Goal: Task Accomplishment & Management: Manage account settings

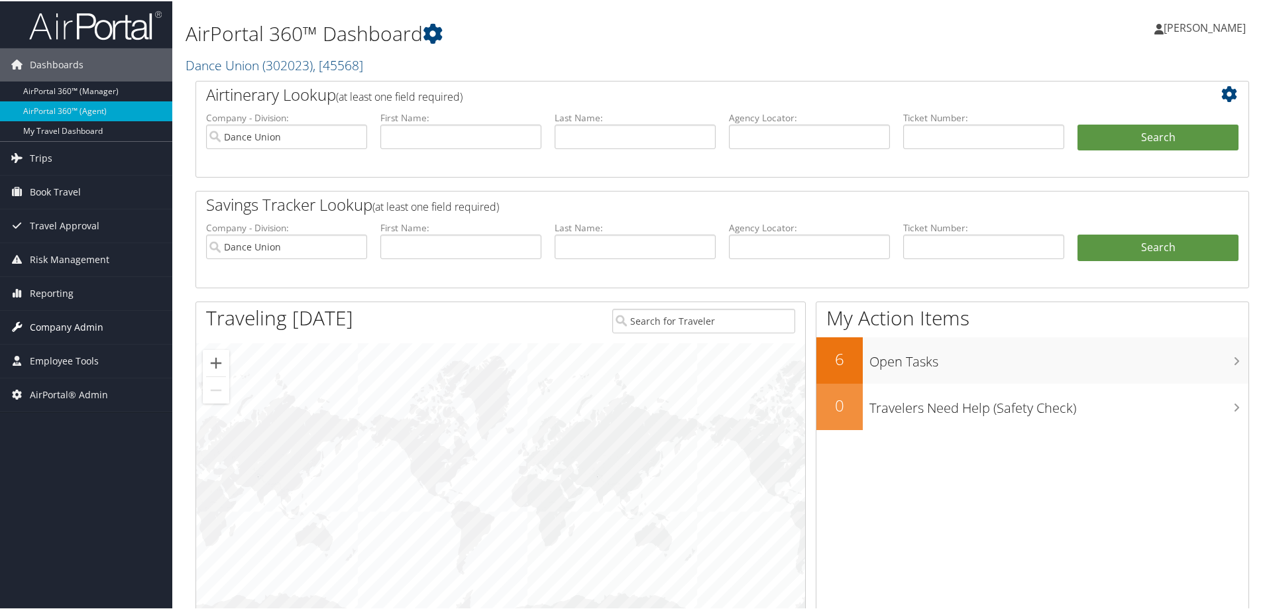
click at [71, 324] on span "Company Admin" at bounding box center [67, 326] width 74 height 33
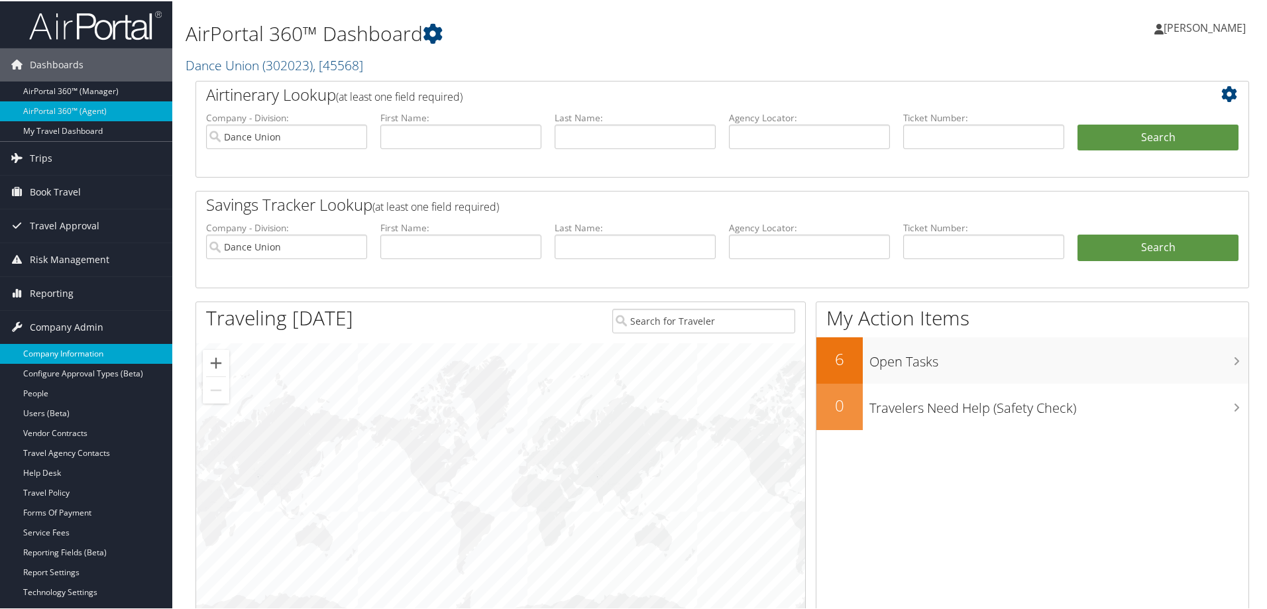
click at [76, 353] on link "Company Information" at bounding box center [86, 353] width 172 height 20
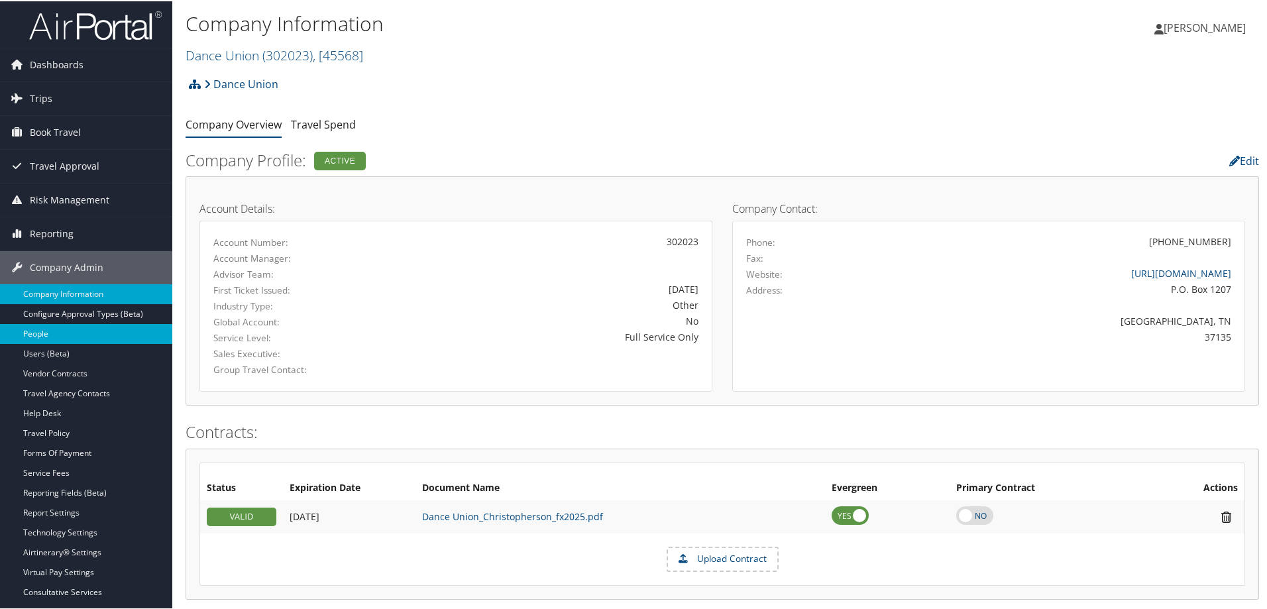
click at [39, 334] on link "People" at bounding box center [86, 333] width 172 height 20
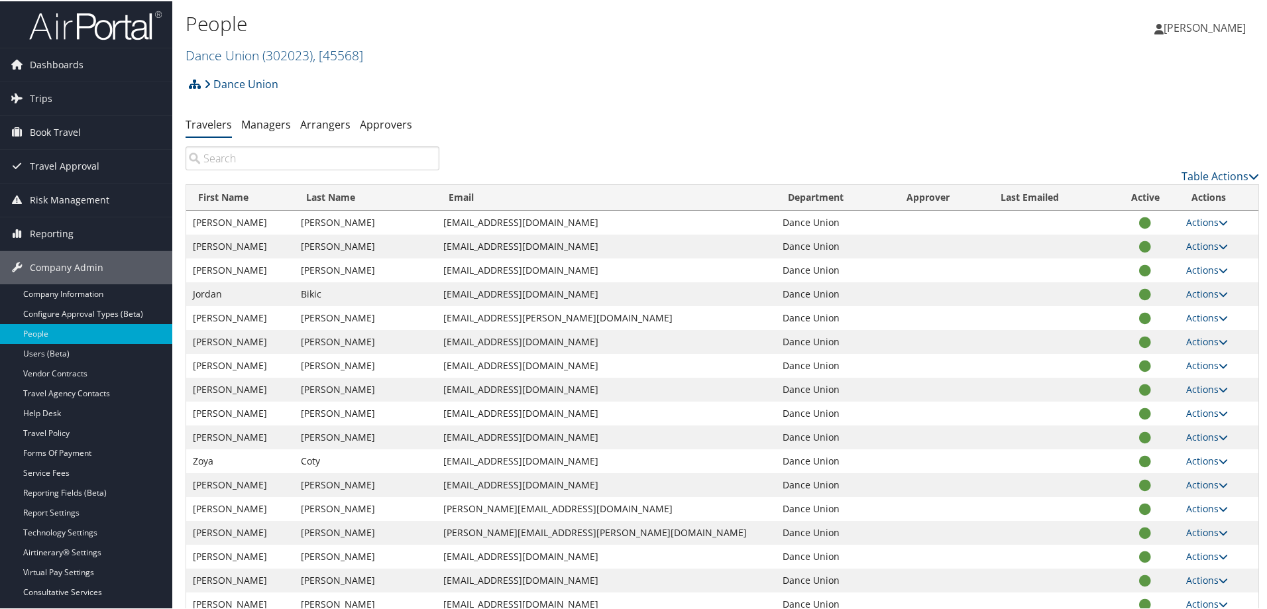
click at [226, 158] on input "search" at bounding box center [313, 157] width 254 height 24
click at [209, 158] on input "search" at bounding box center [313, 157] width 254 height 24
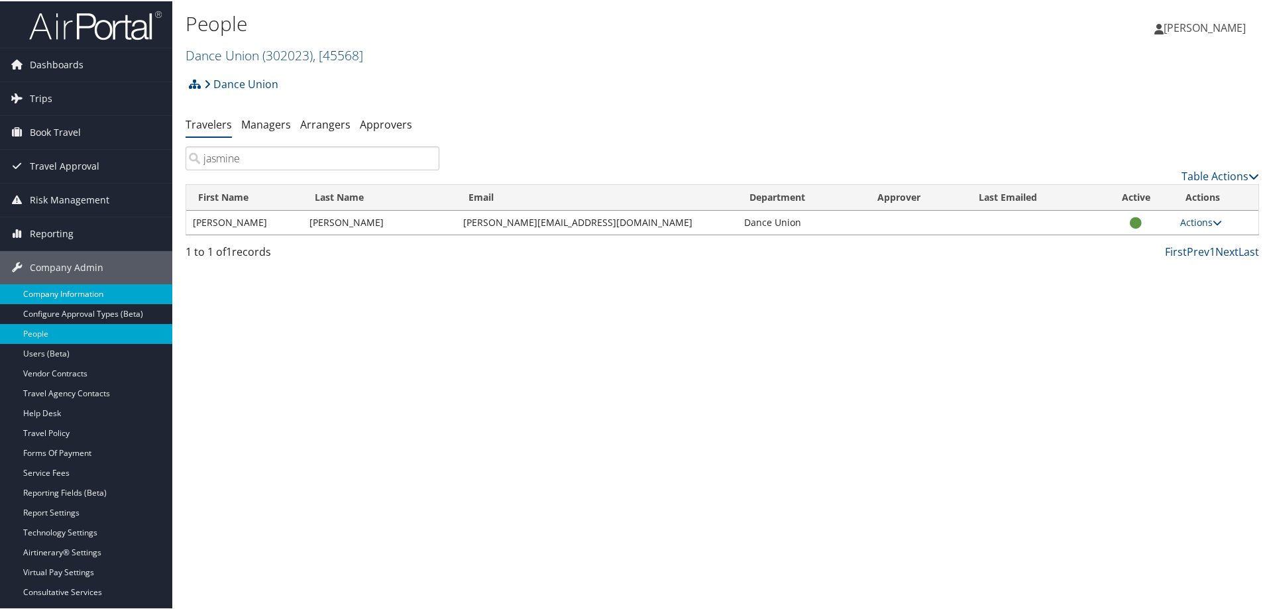
type input "jasmine"
click at [68, 291] on link "Company Information" at bounding box center [86, 293] width 172 height 20
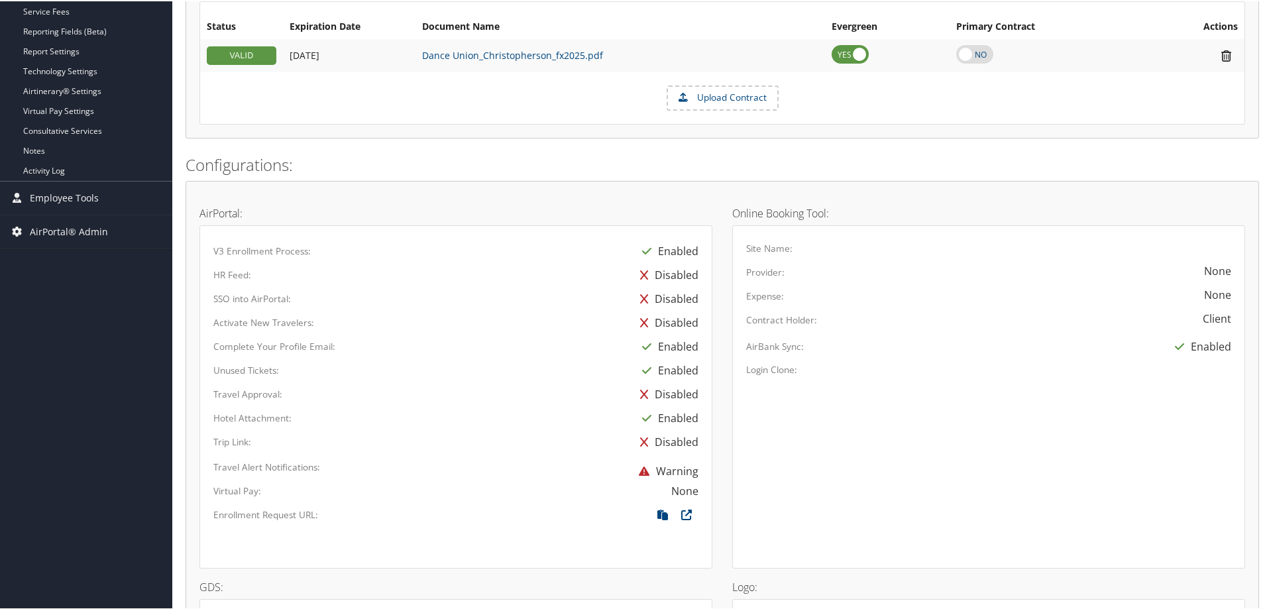
scroll to position [464, 0]
click at [661, 512] on icon at bounding box center [663, 514] width 24 height 17
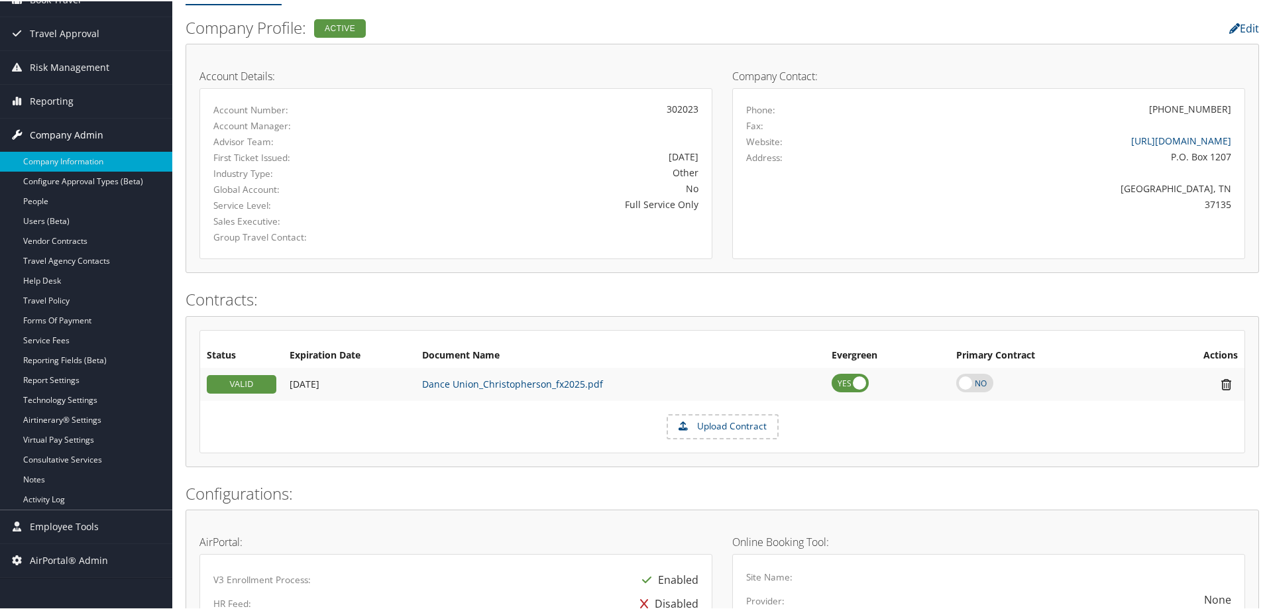
scroll to position [66, 0]
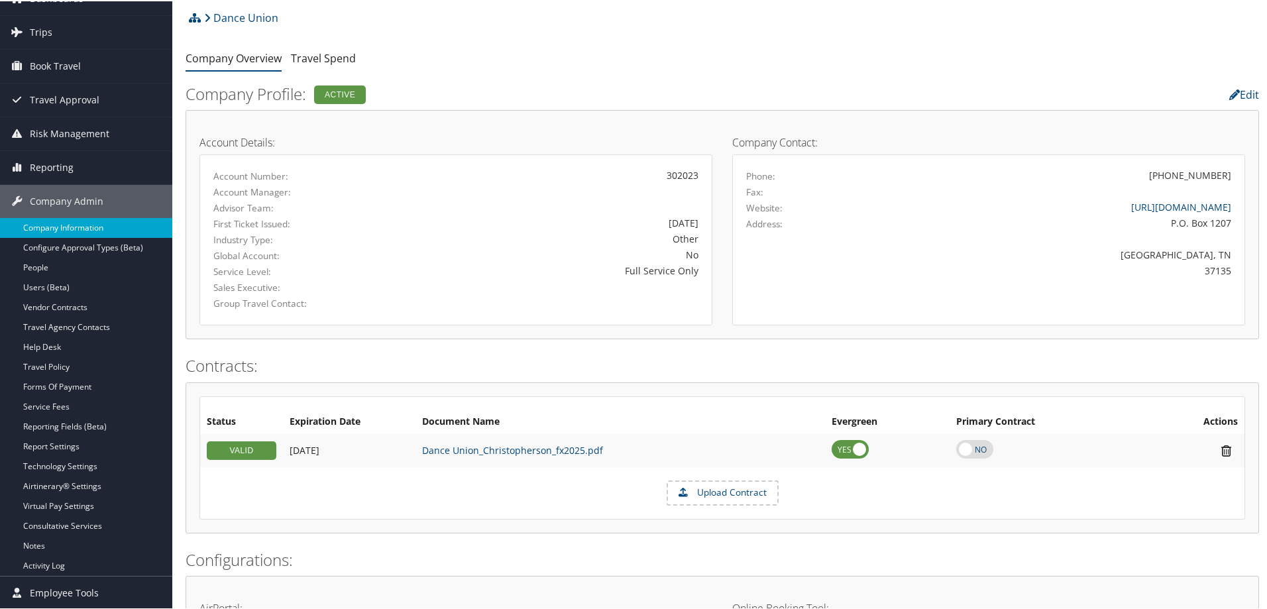
click at [76, 226] on link "Company Information" at bounding box center [86, 227] width 172 height 20
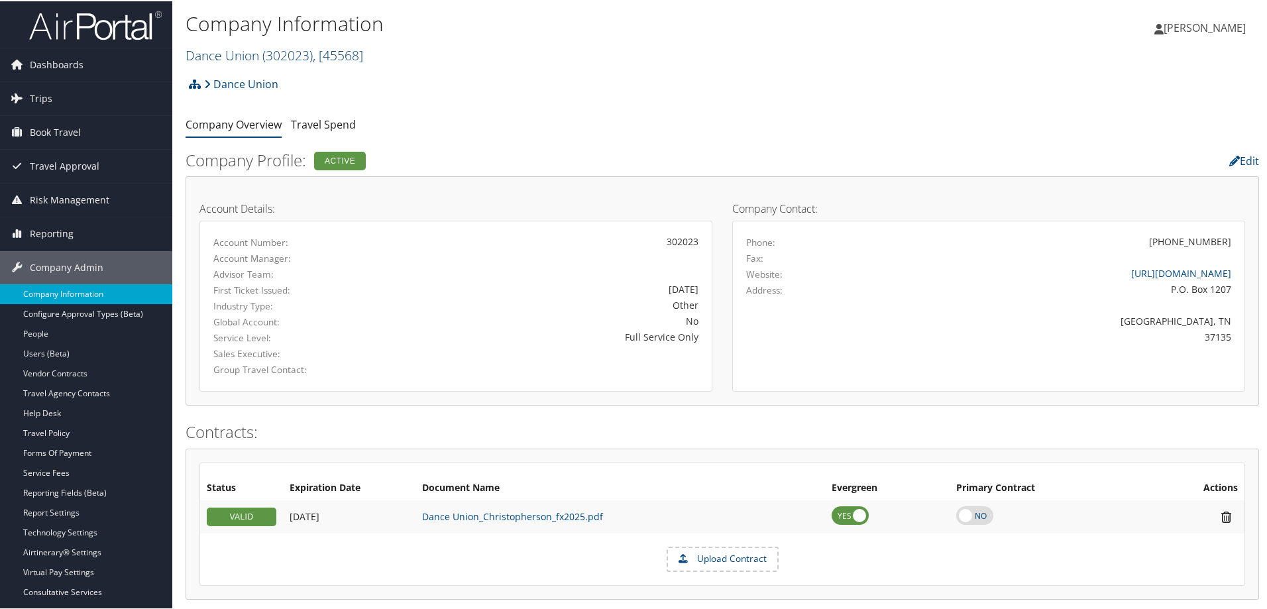
click at [250, 54] on link "Dance Union ( 302023 ) , [ 45568 ]" at bounding box center [275, 54] width 178 height 18
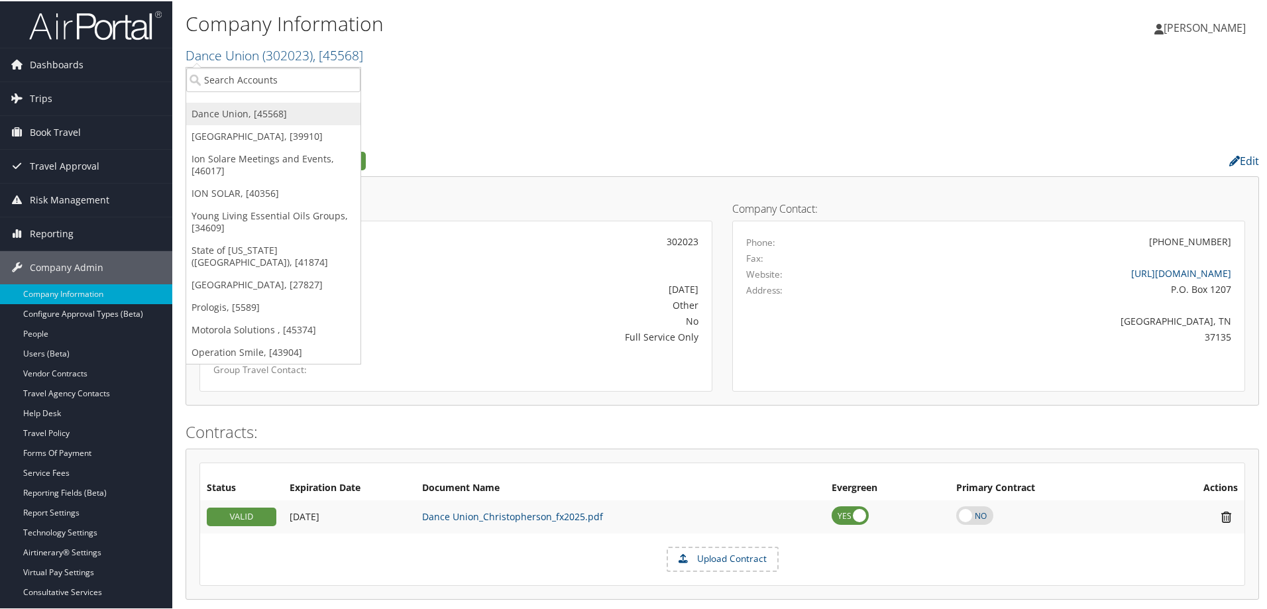
click at [239, 114] on link "Dance Union, [45568]" at bounding box center [273, 112] width 174 height 23
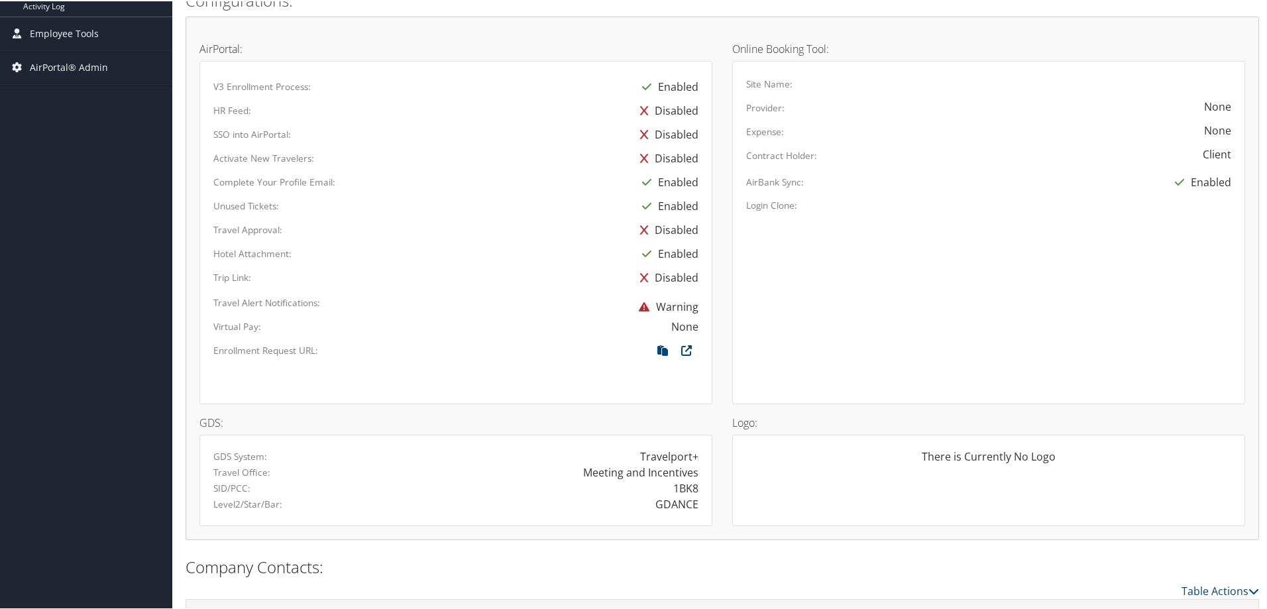
scroll to position [593, 0]
